Goal: Task Accomplishment & Management: Use online tool/utility

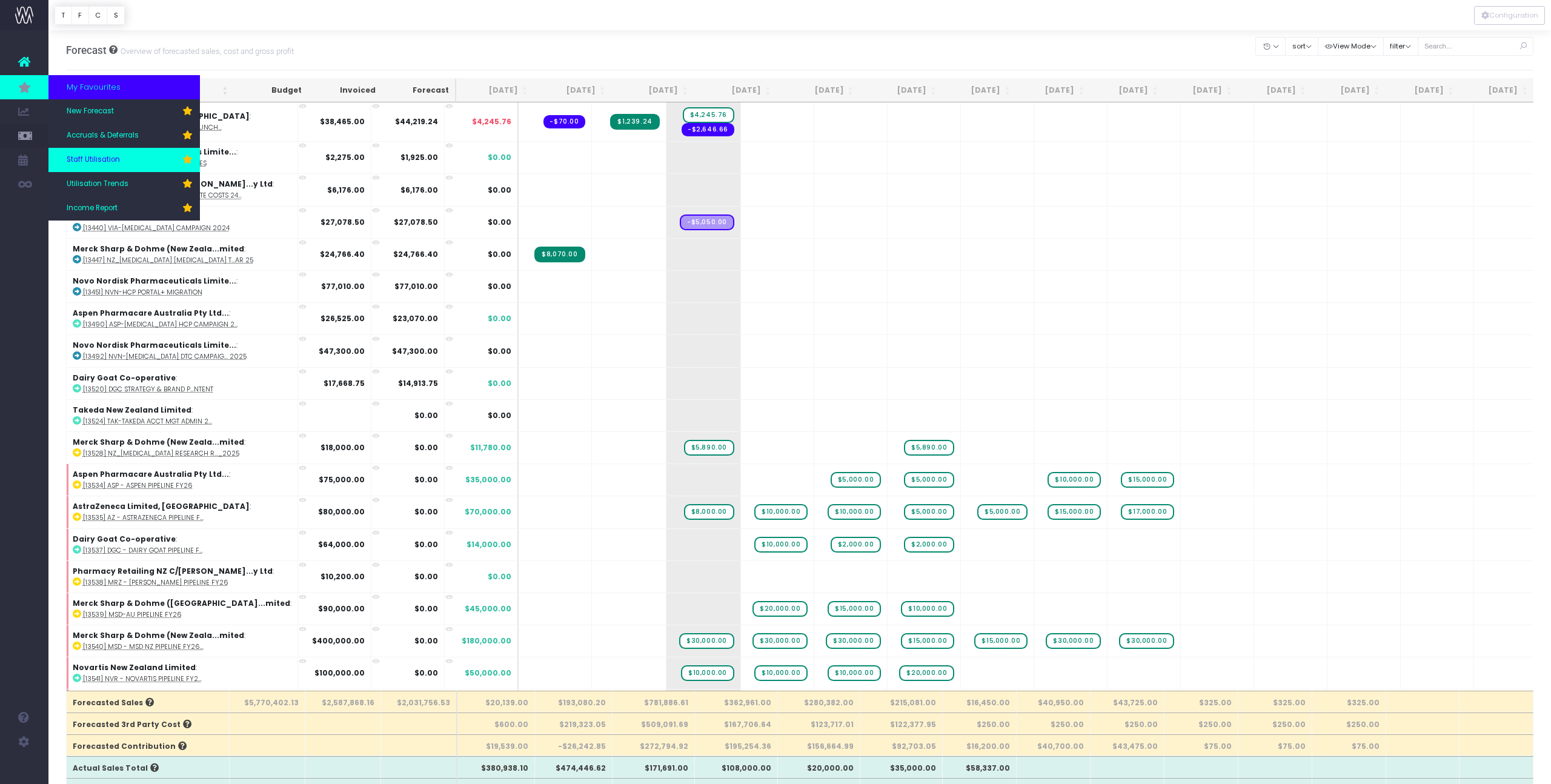
click at [104, 159] on span "Staff Utilisation" at bounding box center [93, 160] width 53 height 11
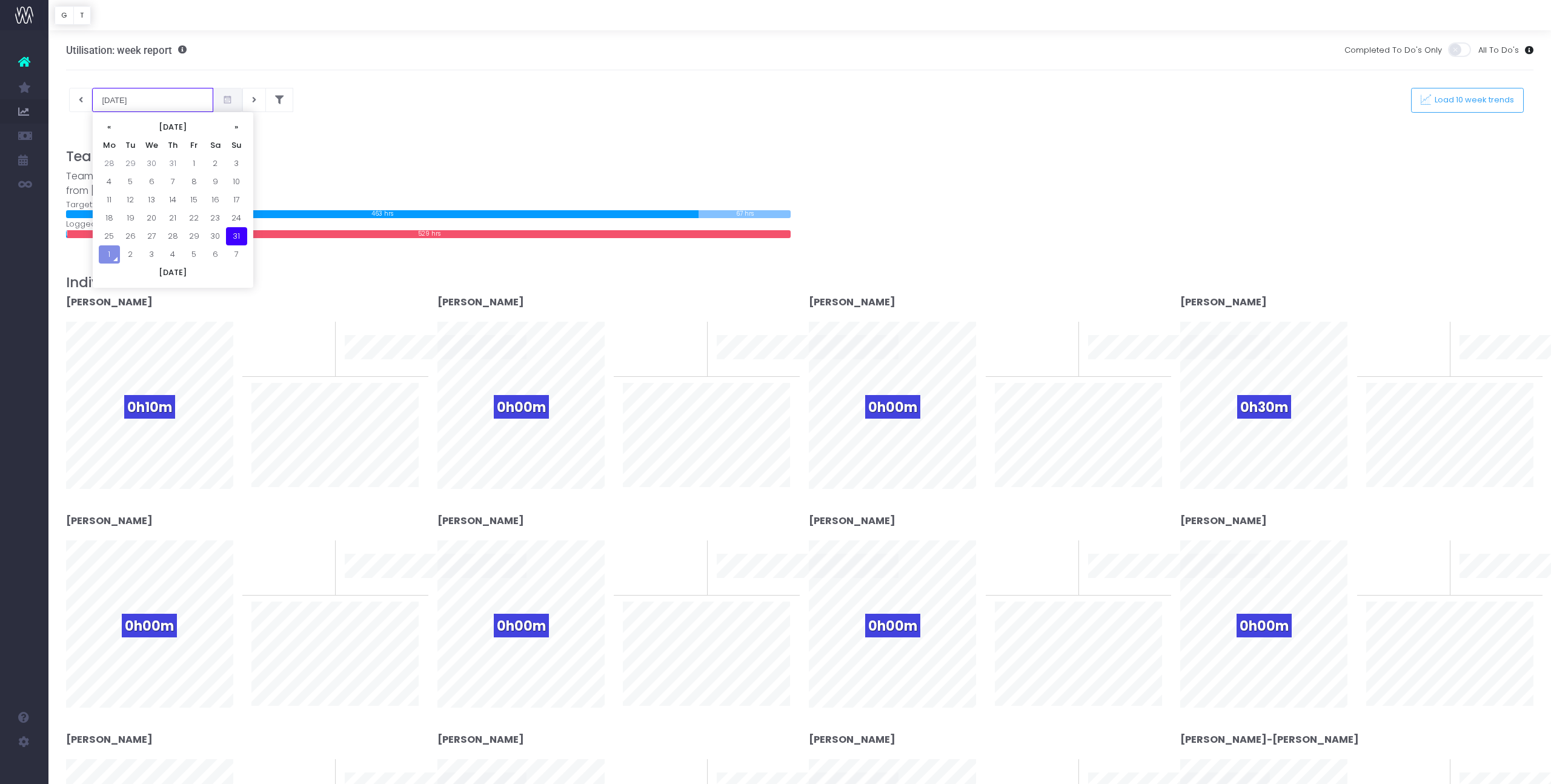
click at [118, 97] on input "31-08-2025" at bounding box center [153, 100] width 121 height 24
click at [114, 233] on td "25" at bounding box center [110, 236] width 22 height 18
type input "25-08-2025"
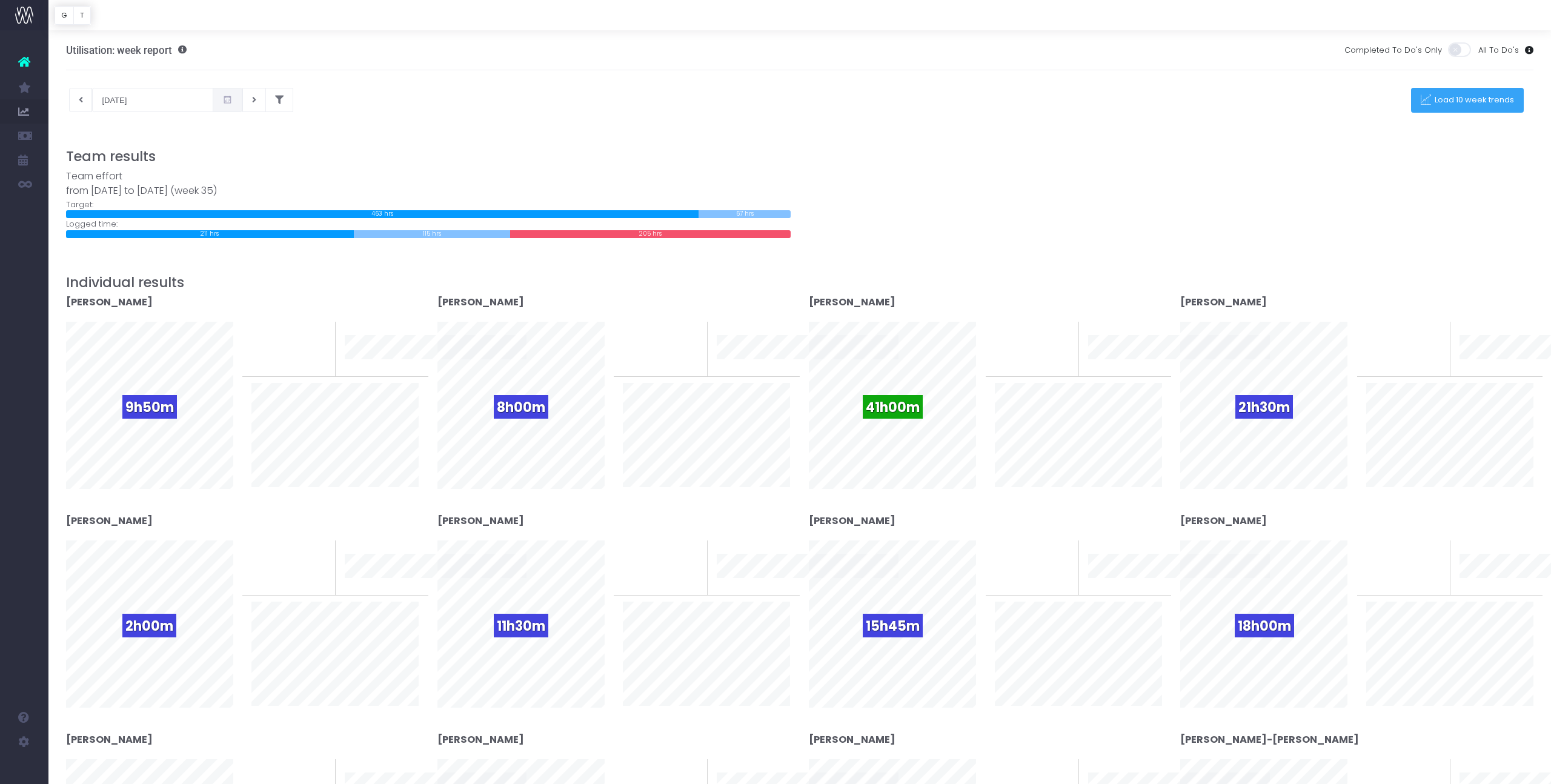
click at [1505, 95] on span "Load 10 week trends" at bounding box center [1473, 100] width 83 height 10
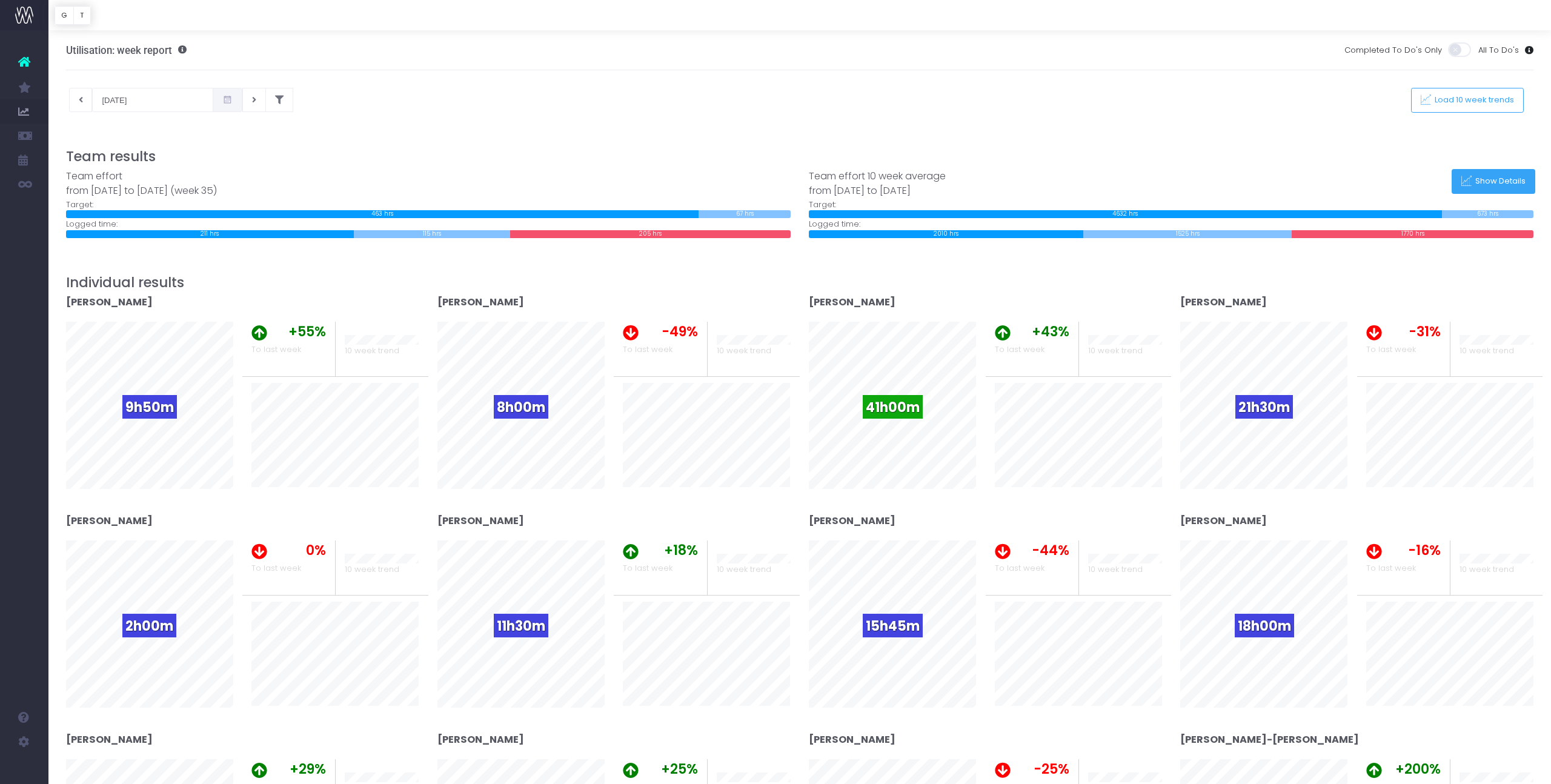
click at [1467, 179] on icon at bounding box center [1466, 181] width 10 height 10
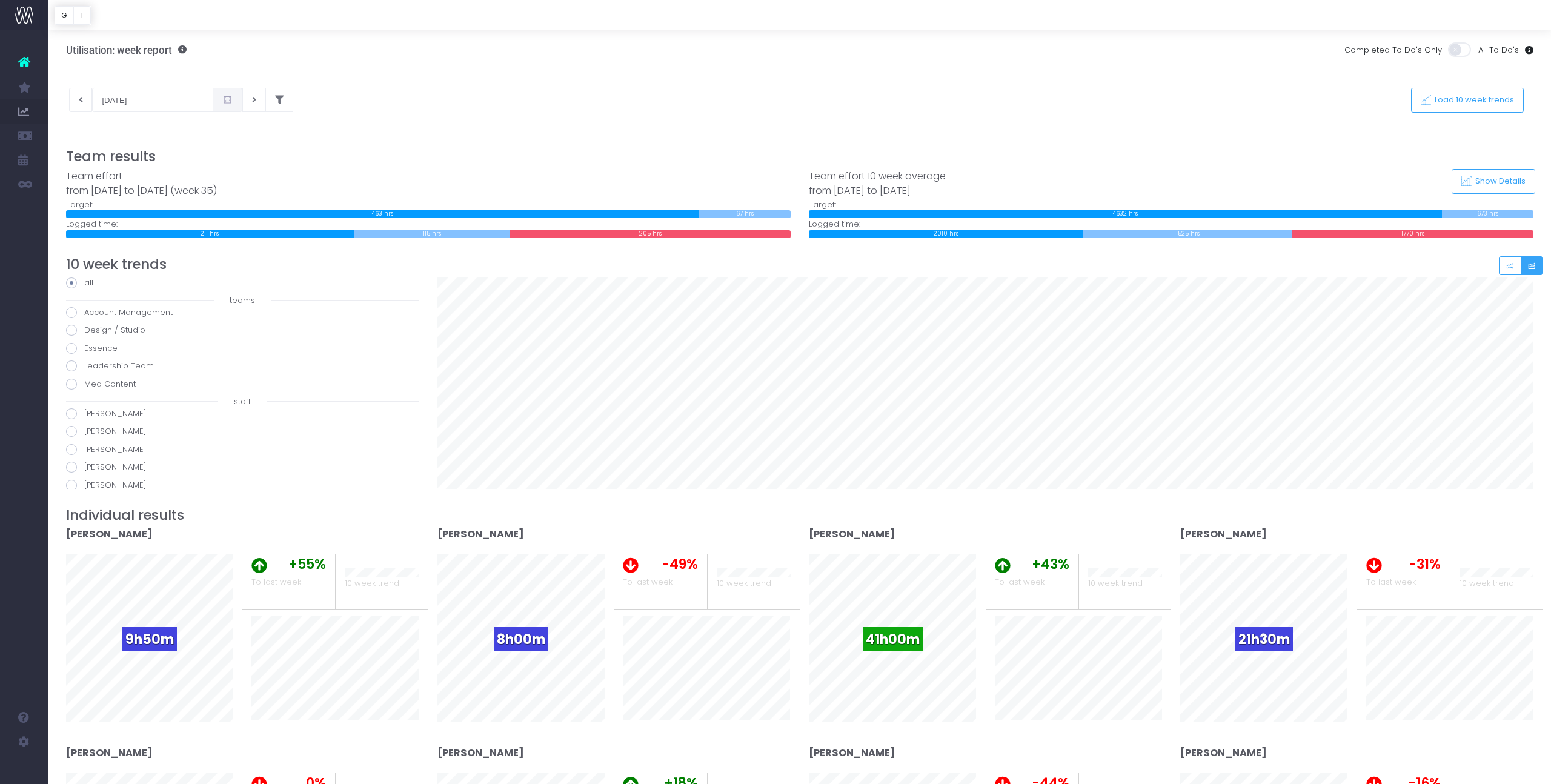
click at [71, 413] on span at bounding box center [71, 414] width 11 height 11
click at [84, 413] on input "Angie Roddick" at bounding box center [88, 412] width 8 height 8
radio input "true"
click at [70, 431] on span at bounding box center [71, 431] width 11 height 11
click at [84, 431] on input "Beth Howe" at bounding box center [88, 429] width 8 height 8
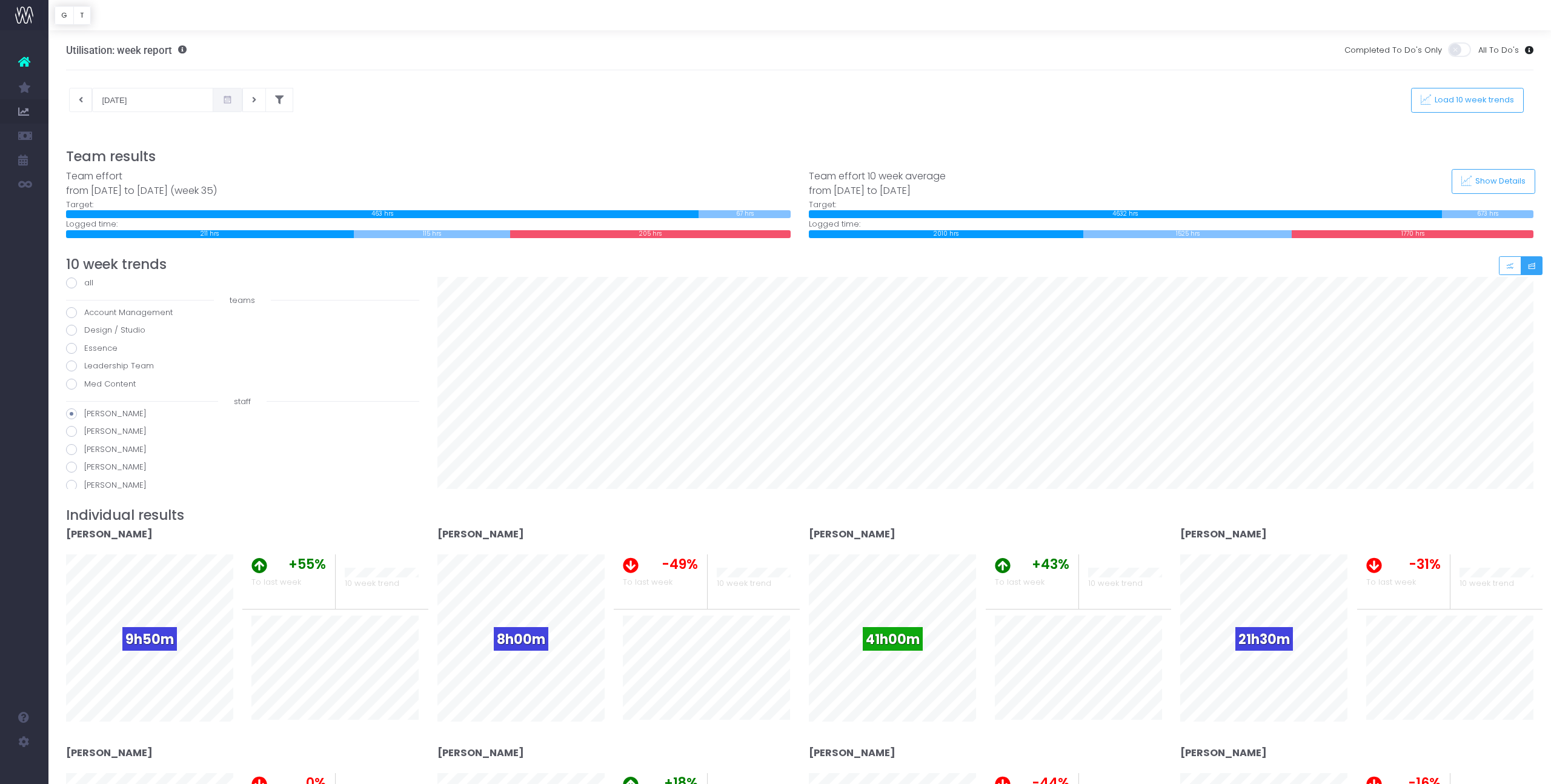
radio input "true"
click at [72, 380] on span at bounding box center [71, 378] width 11 height 11
click at [84, 380] on input "Caitlin Chapman" at bounding box center [88, 377] width 8 height 8
radio input "true"
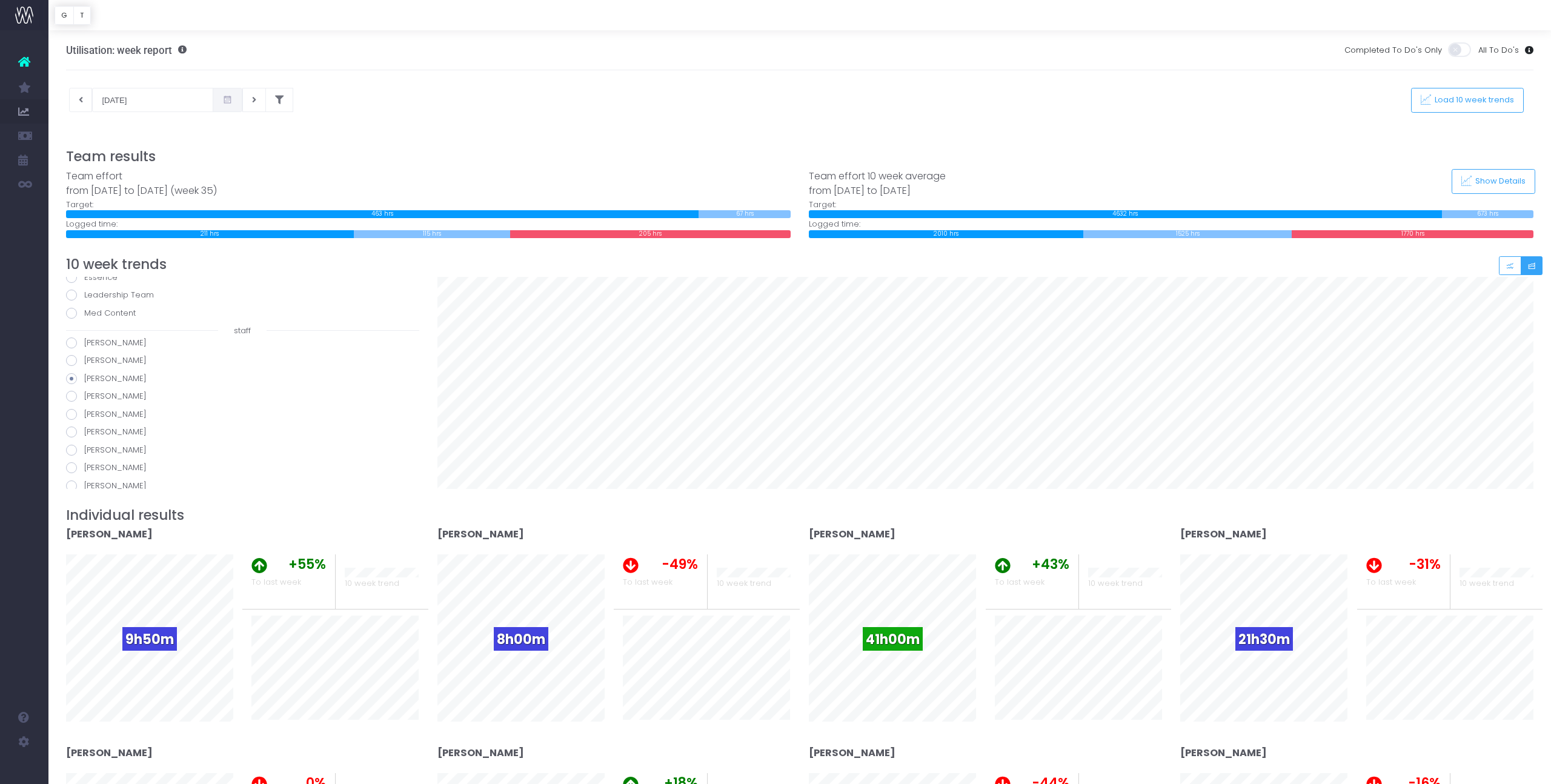
click at [71, 398] on span at bounding box center [71, 396] width 11 height 11
click at [84, 398] on input "[PERSON_NAME]" at bounding box center [88, 394] width 8 height 8
radio input "true"
click at [71, 413] on span at bounding box center [71, 415] width 11 height 11
click at [84, 413] on input "Denise Balsini" at bounding box center [88, 413] width 8 height 8
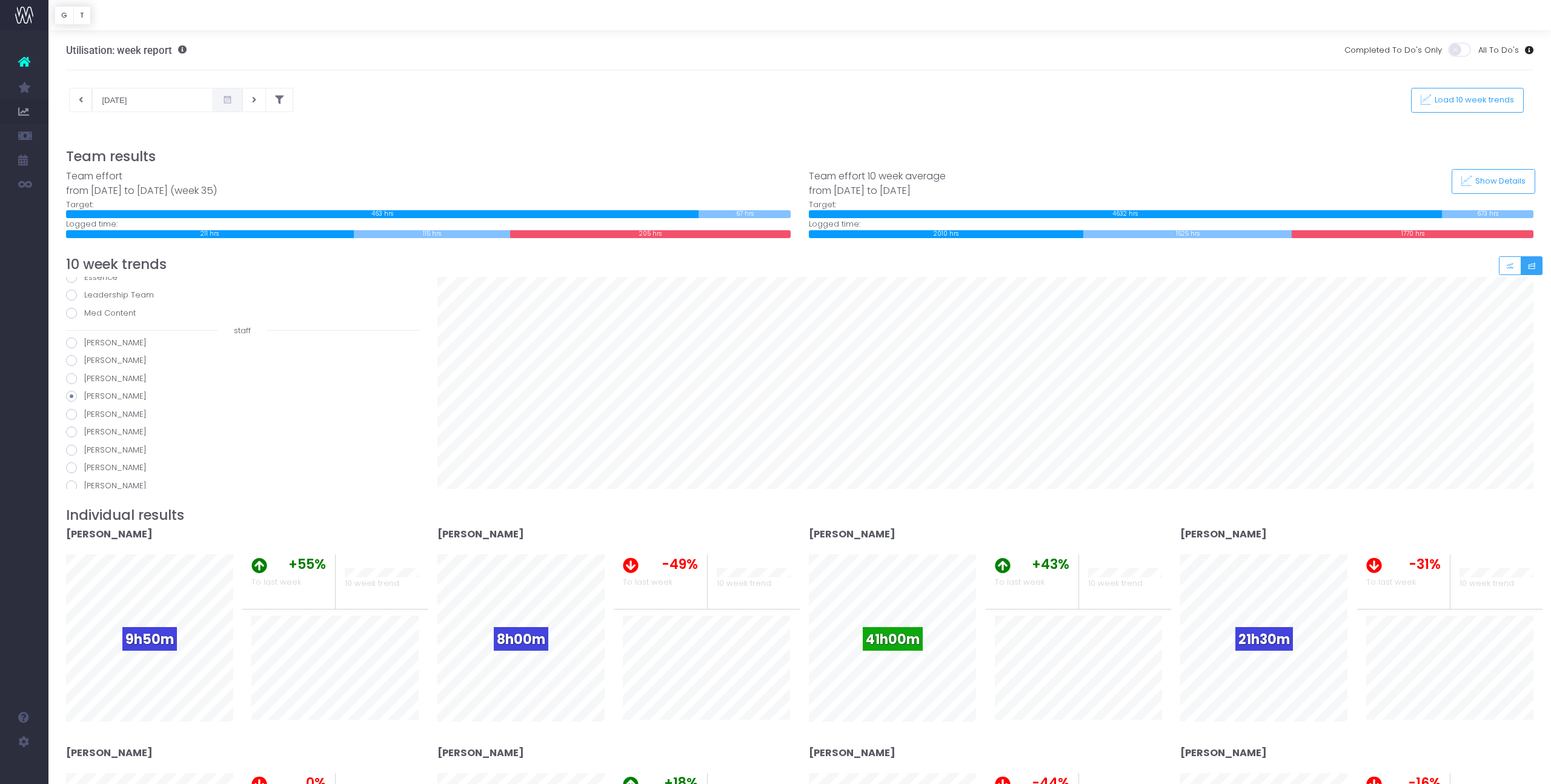
radio input "true"
click at [73, 428] on span at bounding box center [71, 432] width 11 height 11
click at [84, 428] on input "Emma Donadieu" at bounding box center [88, 430] width 8 height 8
radio input "true"
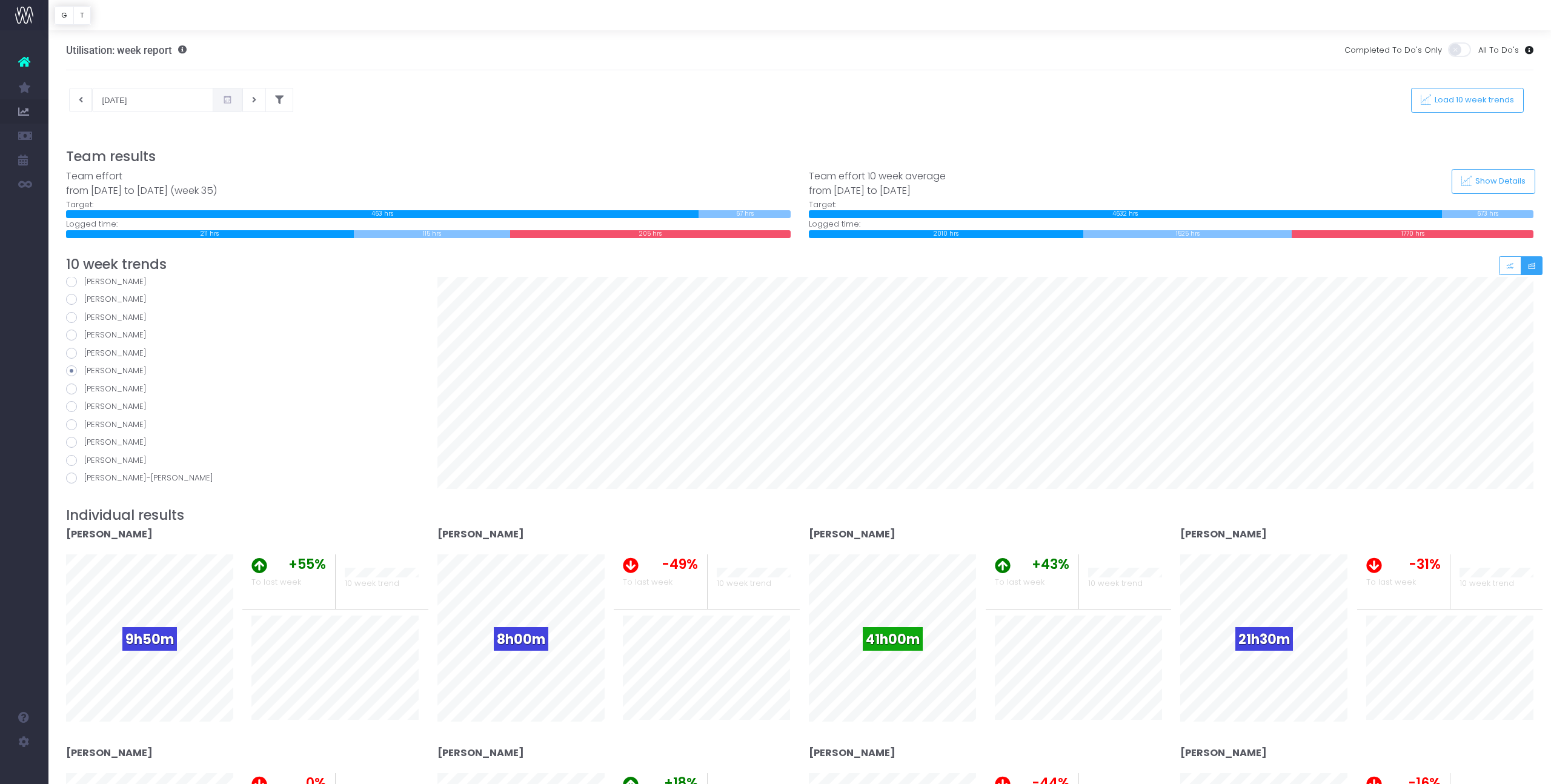
click at [73, 389] on span at bounding box center [71, 389] width 11 height 11
click at [84, 389] on input "Gabe Graham" at bounding box center [88, 387] width 8 height 8
radio input "true"
click at [71, 406] on span at bounding box center [71, 406] width 11 height 11
click at [84, 406] on input "Helene Wellington" at bounding box center [88, 404] width 8 height 8
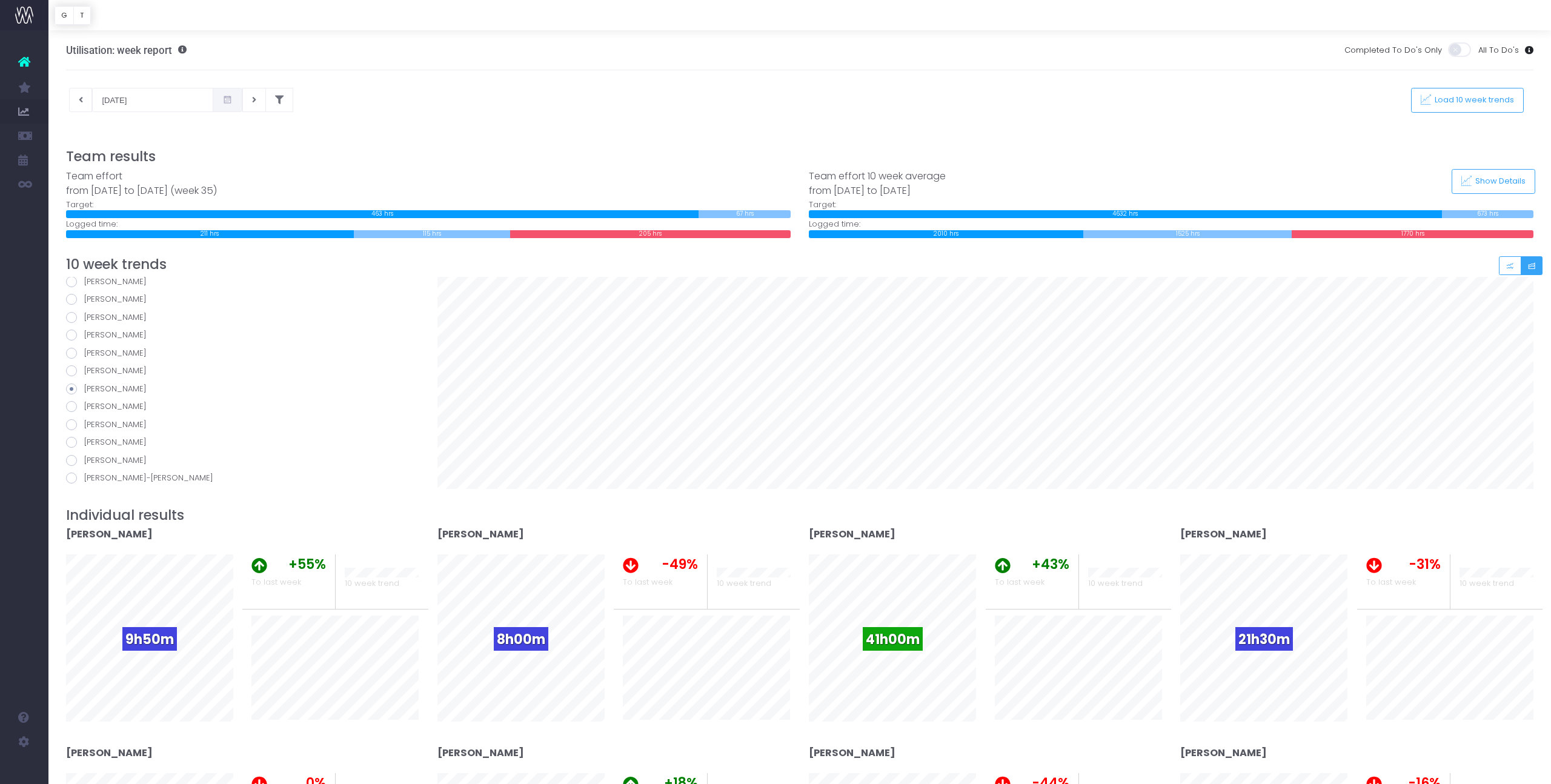
radio input "true"
click at [71, 423] on span at bounding box center [71, 425] width 11 height 11
click at [84, 423] on input "Holly Mafaufau" at bounding box center [88, 423] width 8 height 8
radio input "true"
click at [71, 439] on span at bounding box center [71, 442] width 11 height 11
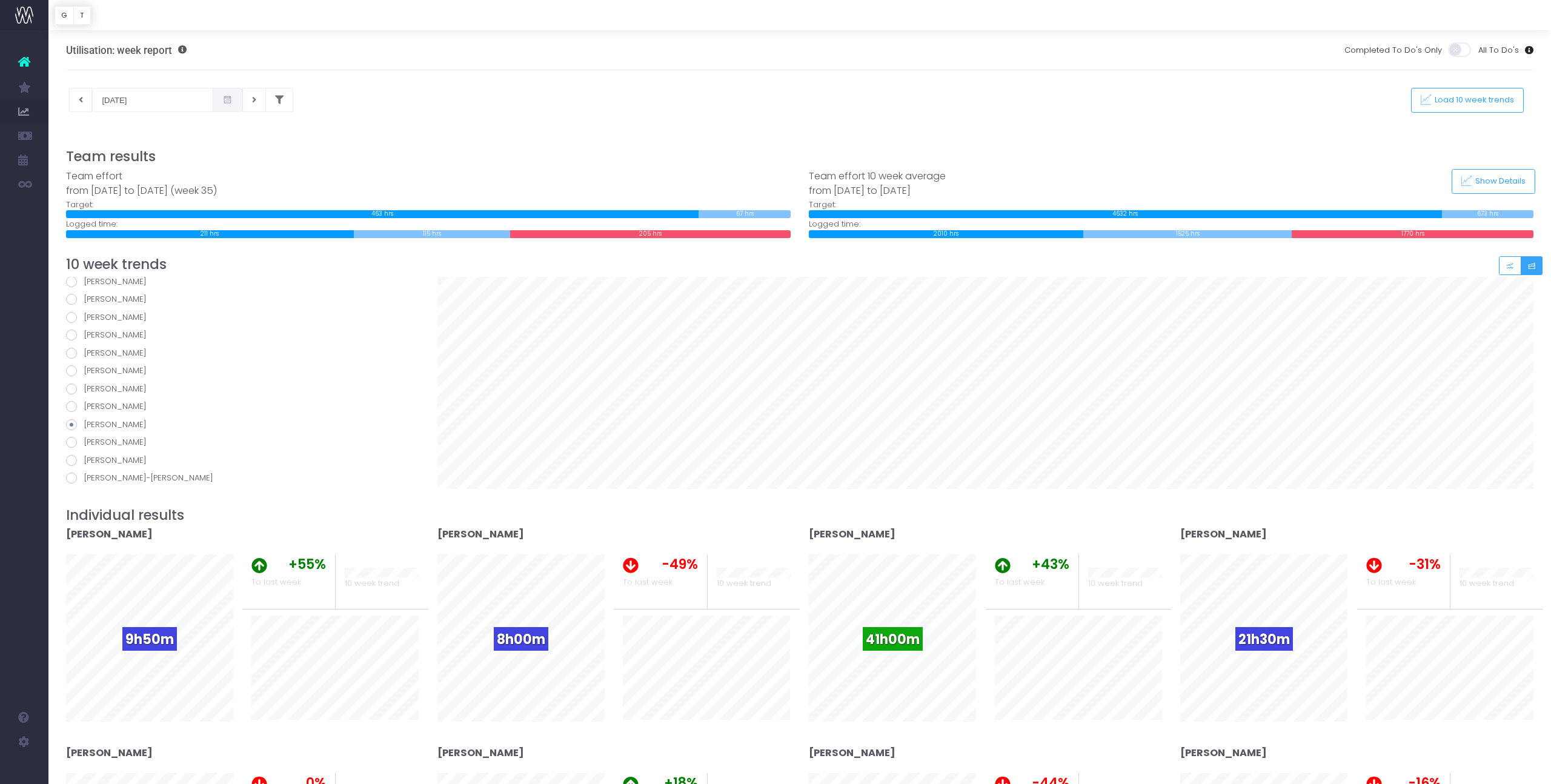
click at [84, 439] on input "Jared Gribben" at bounding box center [88, 440] width 8 height 8
radio input "true"
click at [71, 458] on span at bounding box center [71, 460] width 11 height 11
click at [84, 458] on input "Jemima Leitch" at bounding box center [88, 458] width 8 height 8
radio input "true"
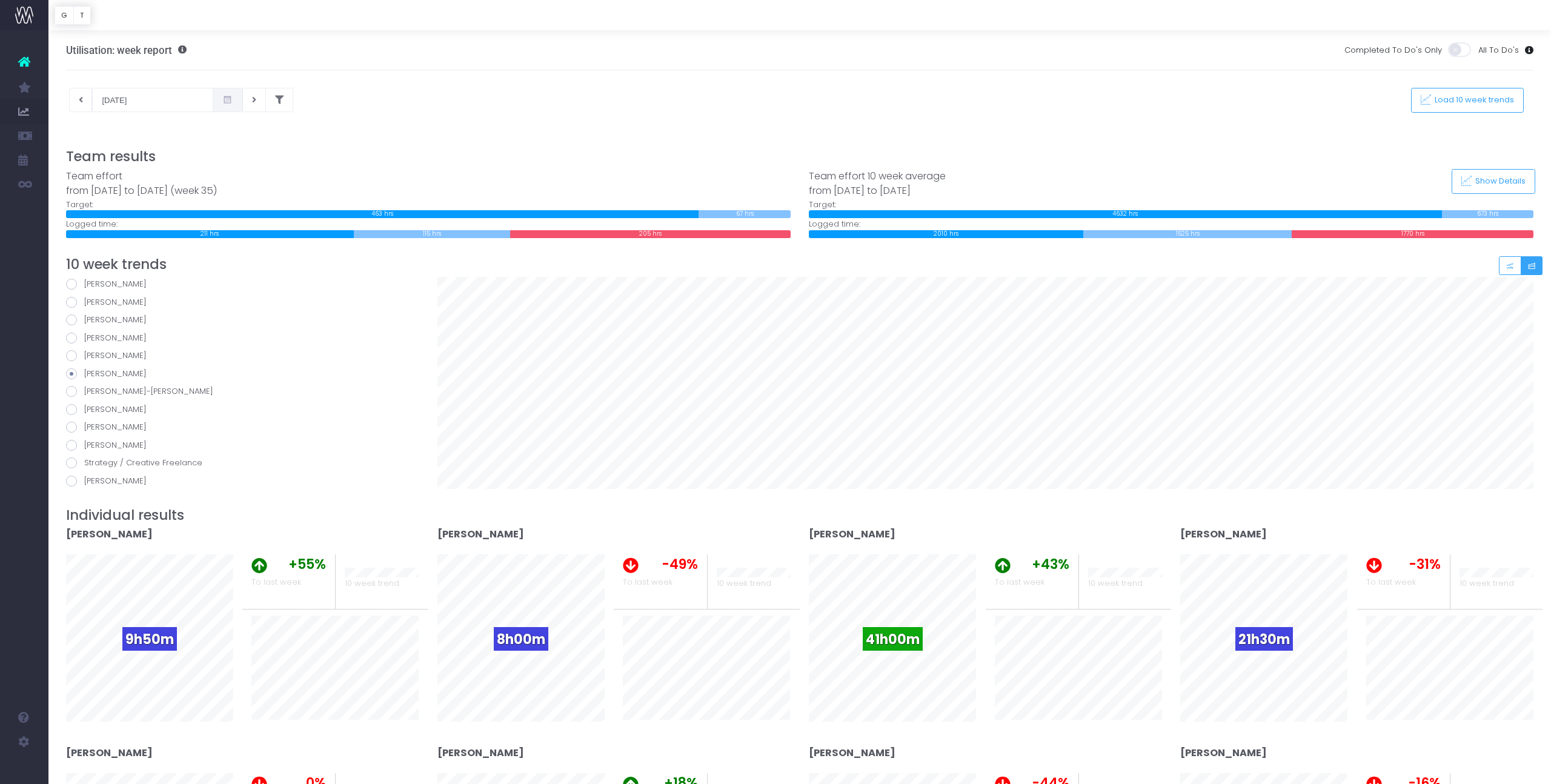
scroll to position [219, 0]
click at [70, 390] on span at bounding box center [71, 390] width 11 height 11
click at [84, 390] on input "Lakshini Mendis-David" at bounding box center [88, 389] width 8 height 8
radio input "true"
click at [71, 410] on span at bounding box center [71, 408] width 11 height 11
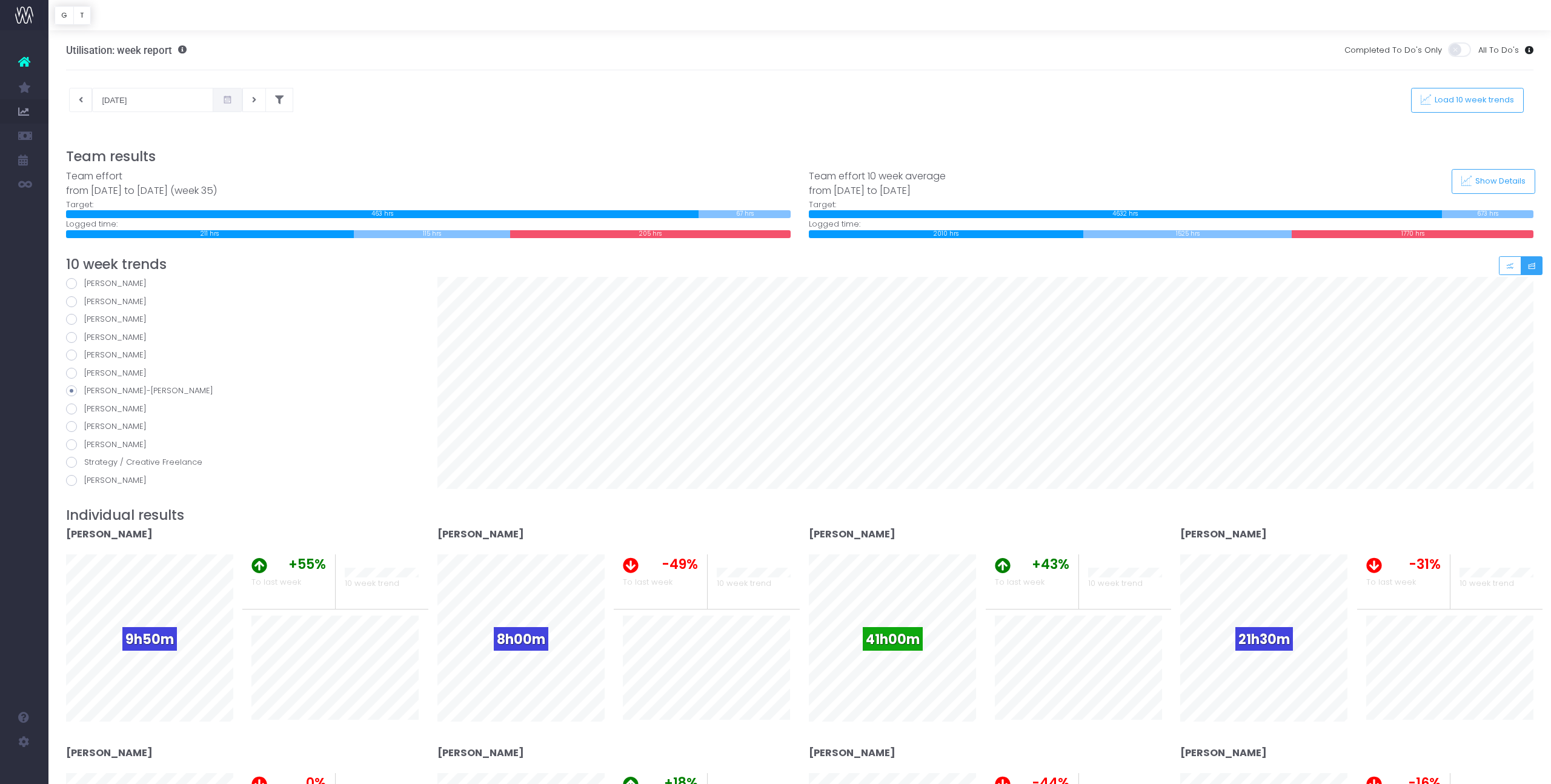
click at [84, 410] on input "Lucy Barry" at bounding box center [88, 407] width 8 height 8
radio input "true"
click at [70, 425] on span at bounding box center [71, 427] width 11 height 11
click at [84, 425] on input "Maria Best" at bounding box center [88, 425] width 8 height 8
radio input "true"
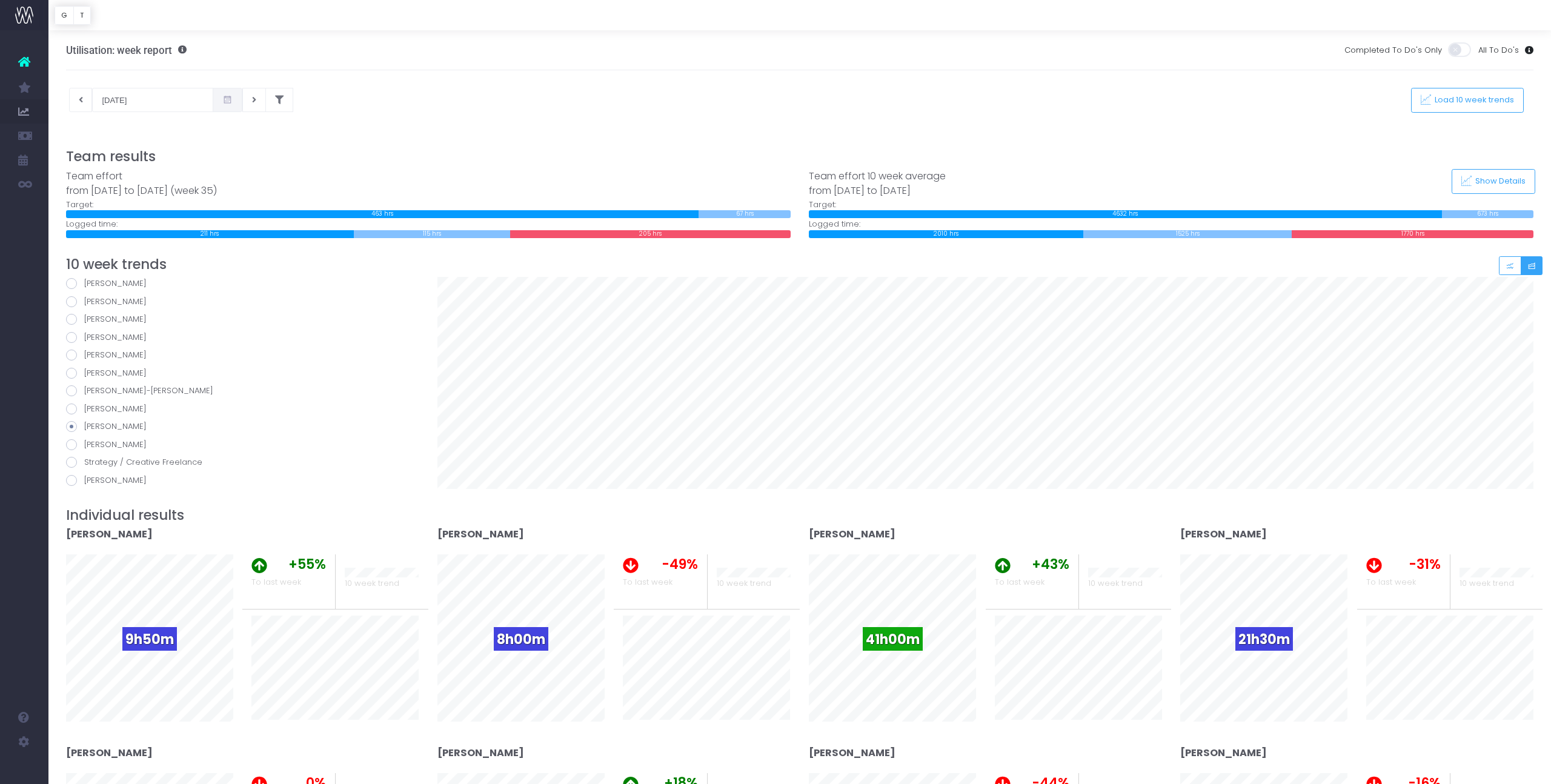
click at [71, 442] on span at bounding box center [71, 445] width 11 height 11
click at [84, 442] on input "Sarah Foley" at bounding box center [88, 443] width 8 height 8
radio input "true"
click at [71, 463] on span at bounding box center [71, 462] width 11 height 11
click at [84, 463] on input "Strategy / Creative Freelance" at bounding box center [88, 460] width 8 height 8
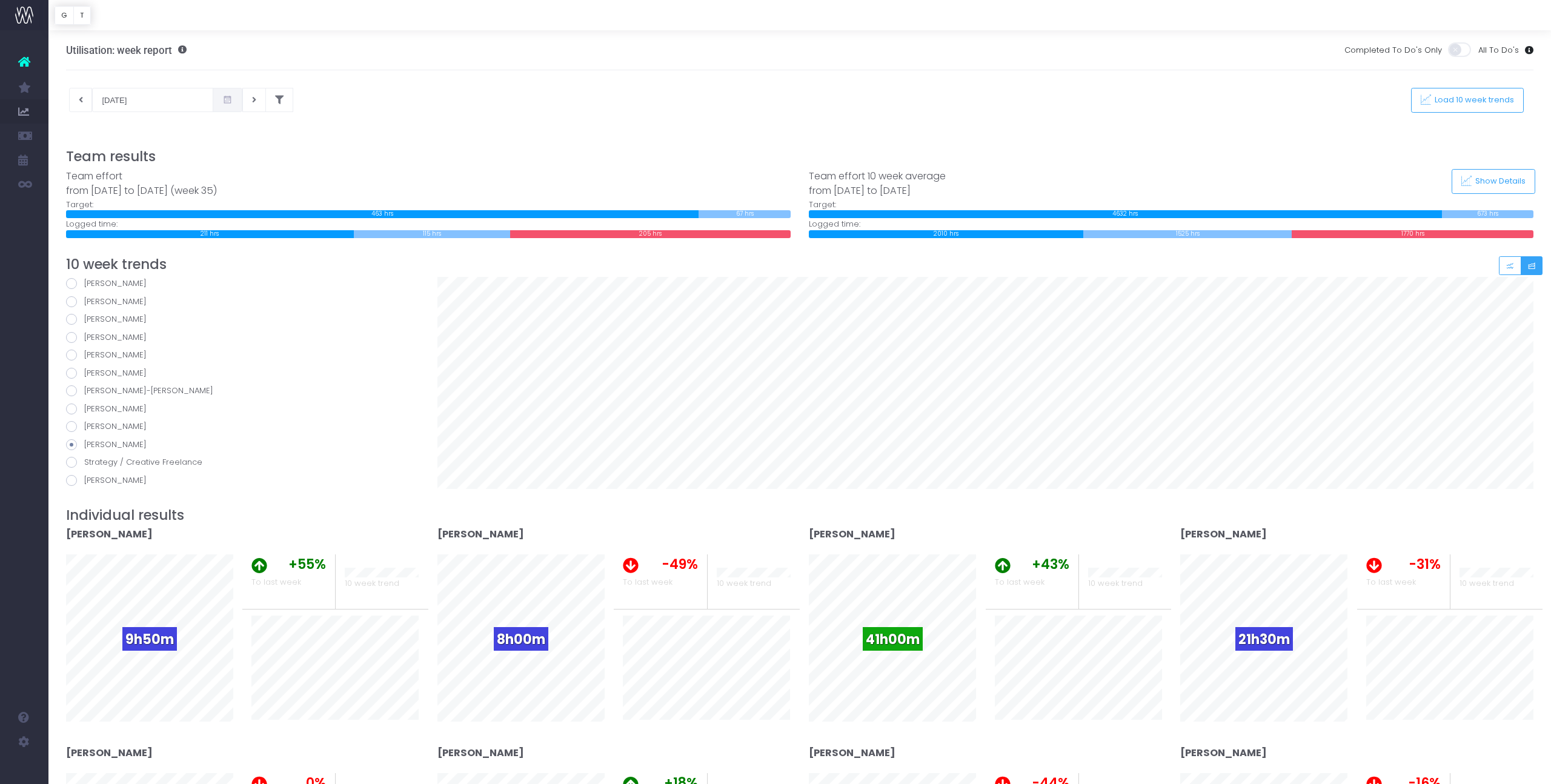
radio input "true"
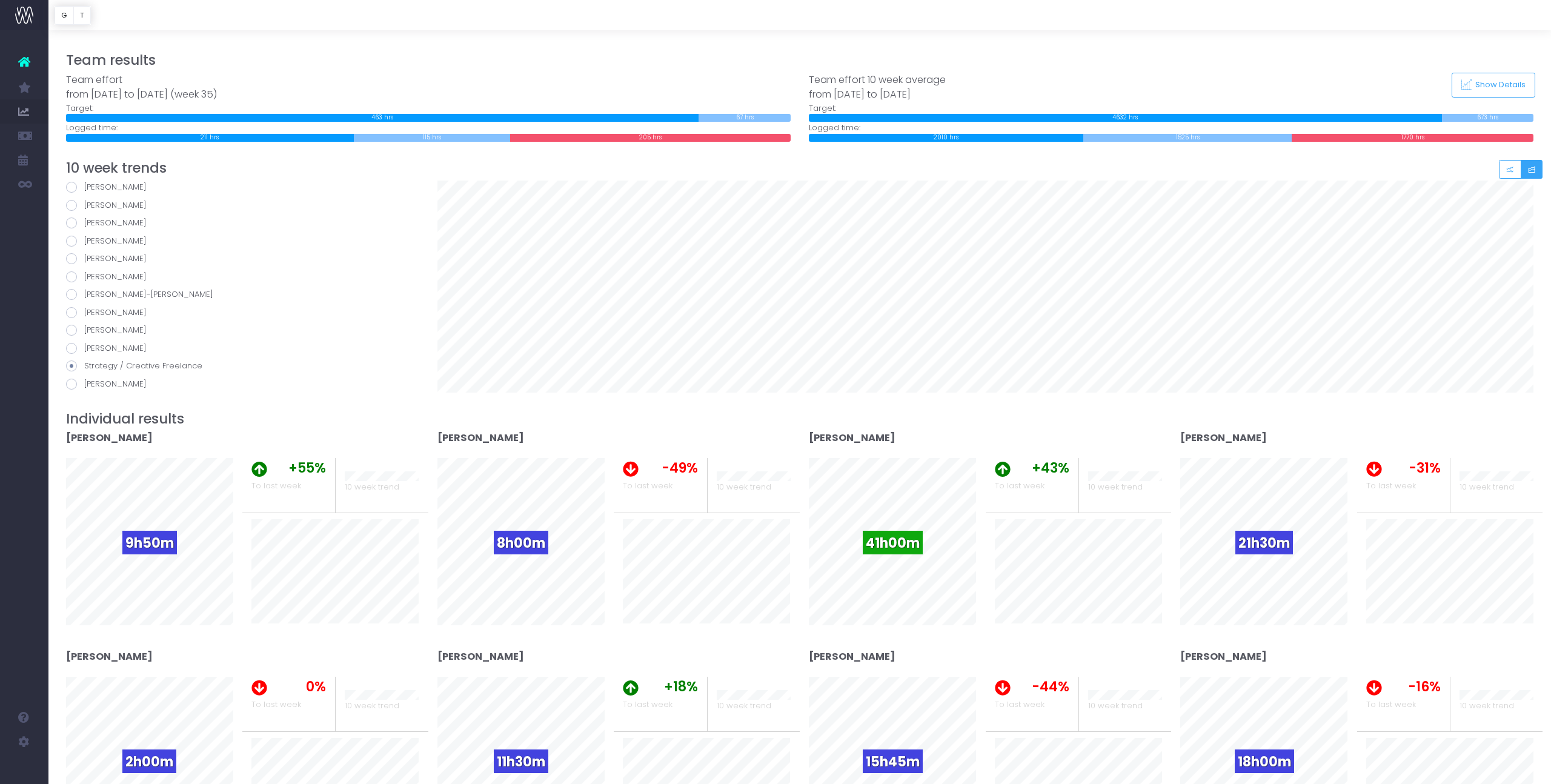
scroll to position [101, 0]
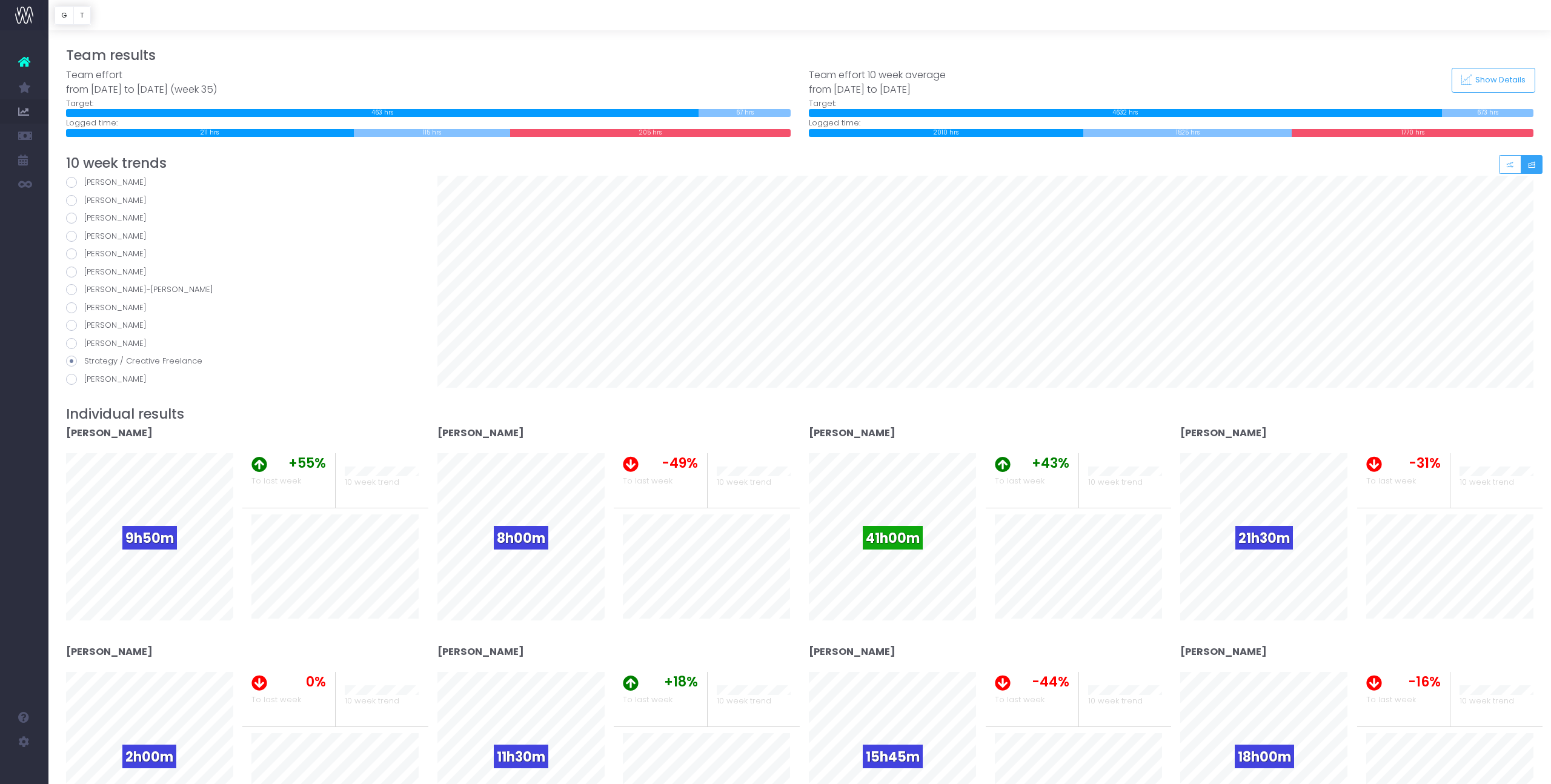
click at [71, 382] on span at bounding box center [71, 379] width 11 height 11
click at [84, 381] on input "Zana Whittaker-Scott" at bounding box center [88, 377] width 8 height 8
radio input "true"
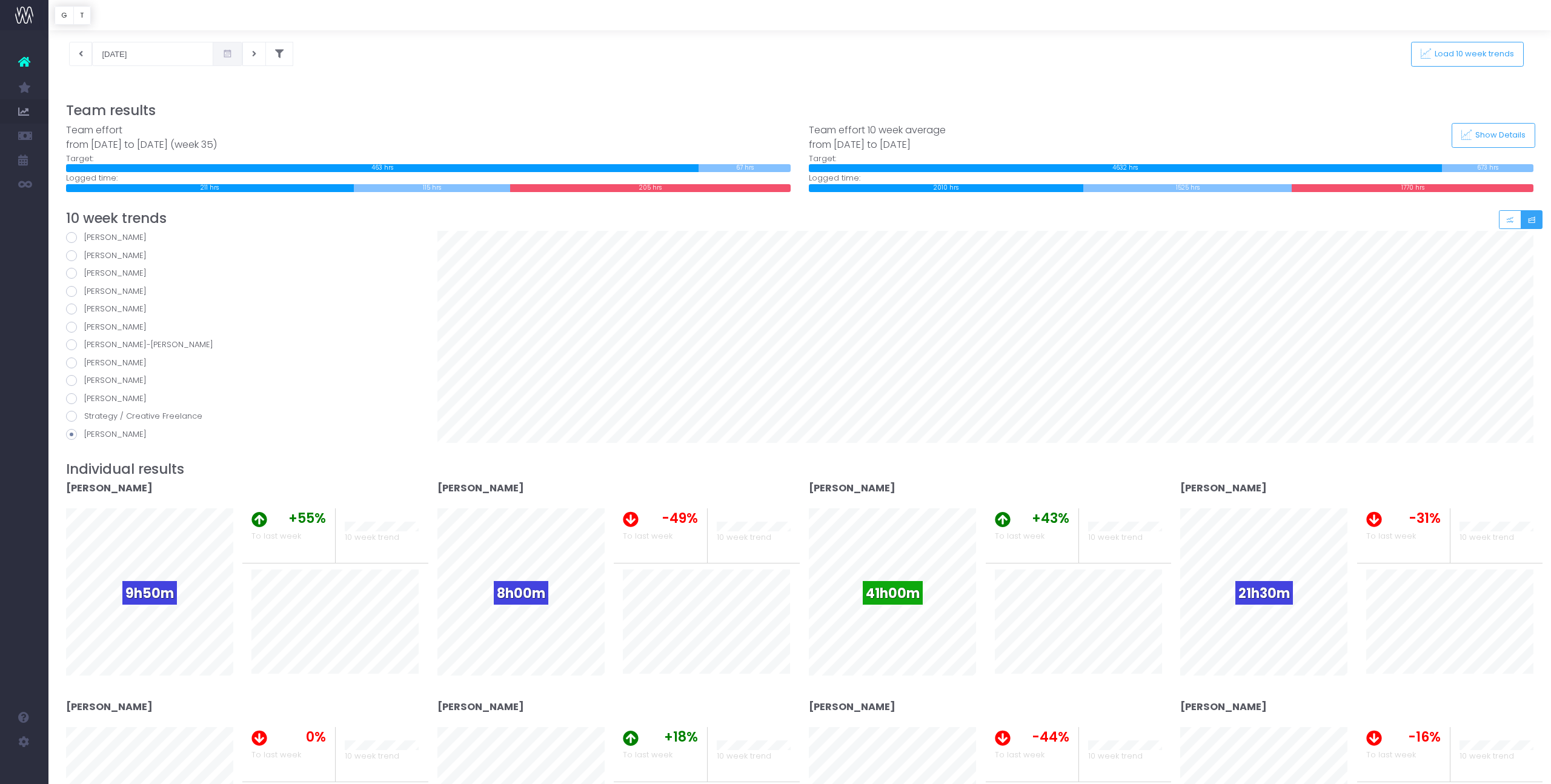
scroll to position [49, 0]
